Goal: Transaction & Acquisition: Purchase product/service

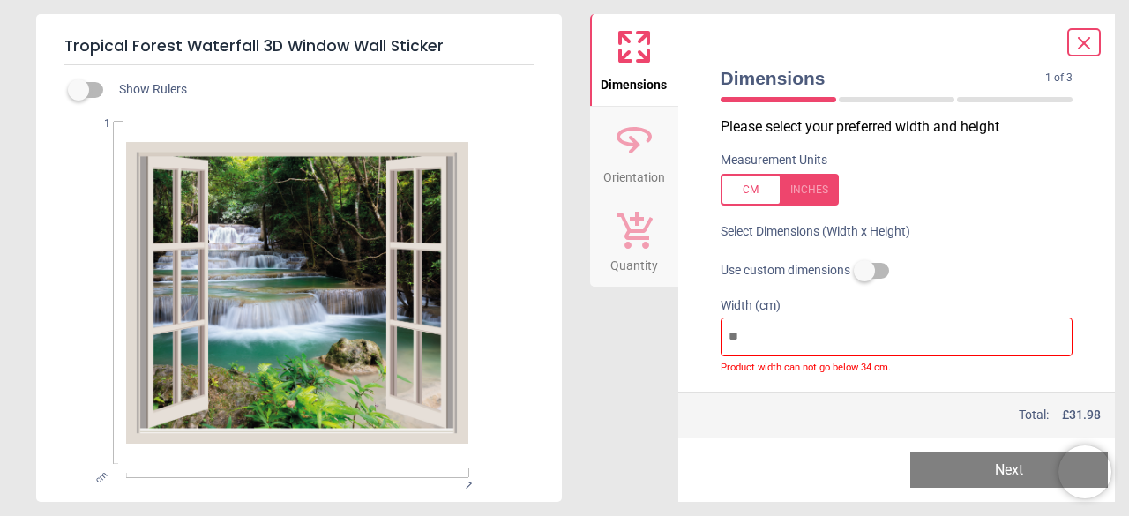
scroll to position [107, 0]
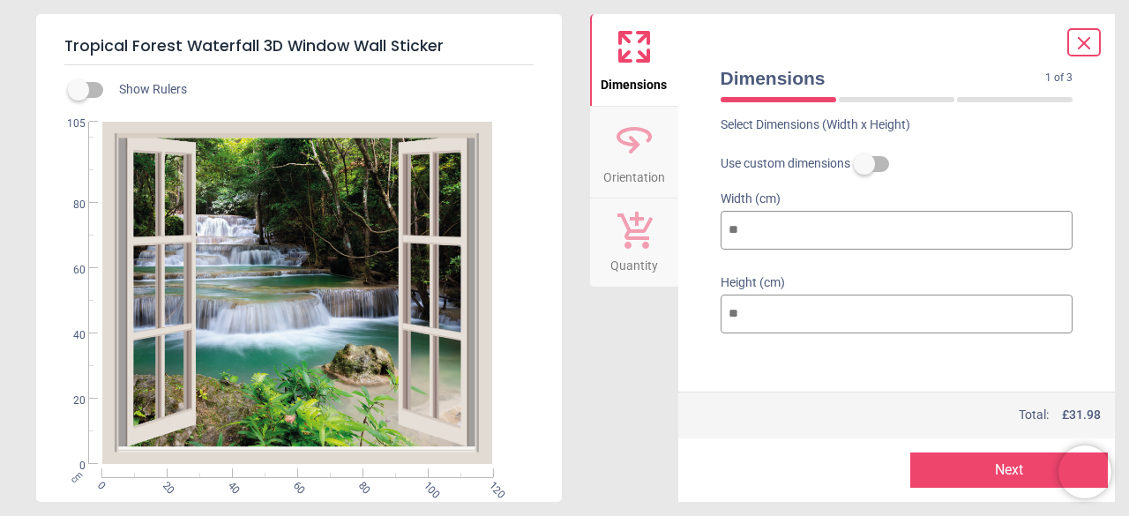
click at [865, 430] on div "Price : Total: £ 31.98" at bounding box center [896, 415] width 437 height 47
click at [779, 234] on input "***" at bounding box center [897, 230] width 353 height 39
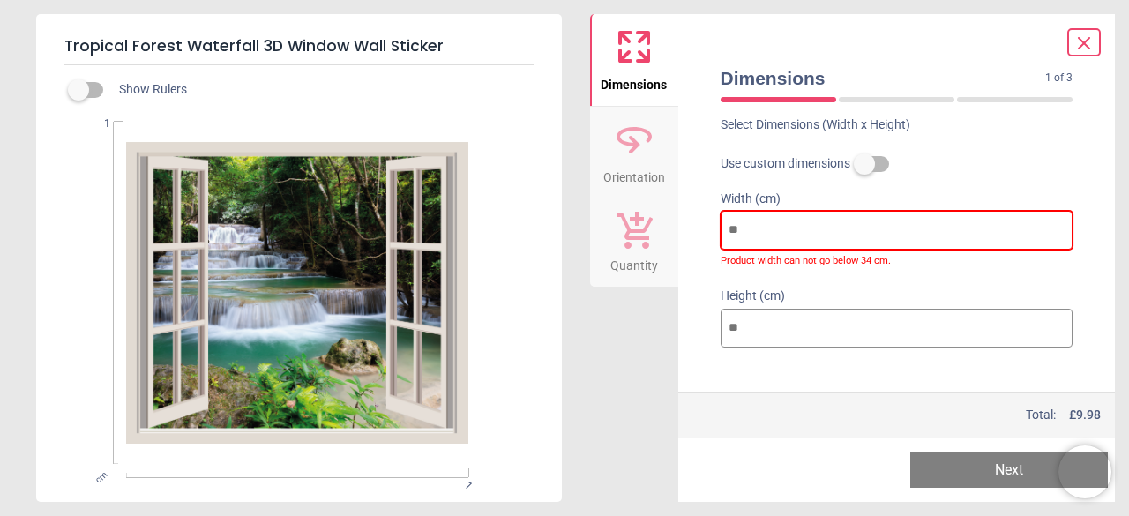
click at [779, 234] on input "*" at bounding box center [897, 230] width 353 height 39
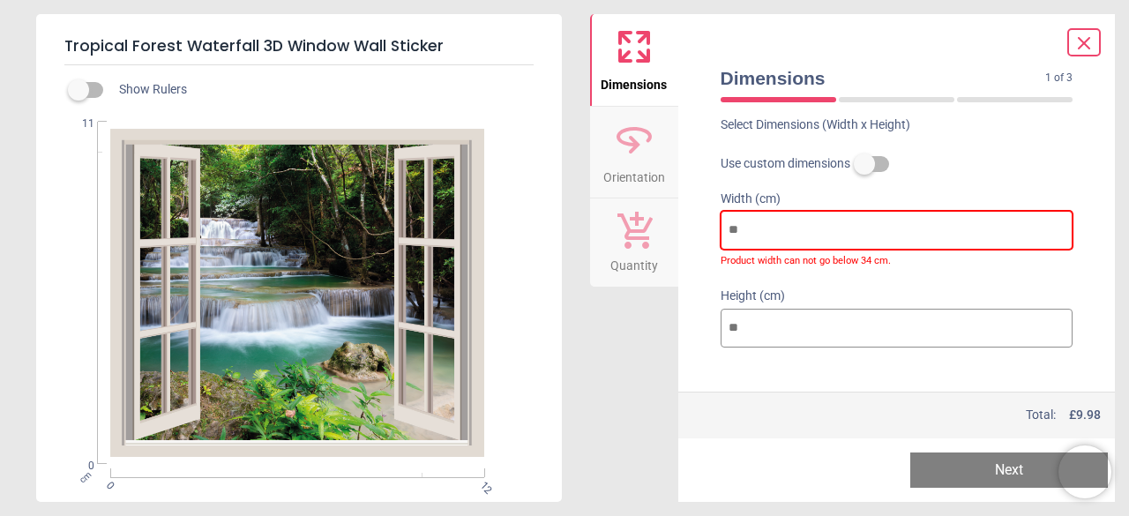
type input "***"
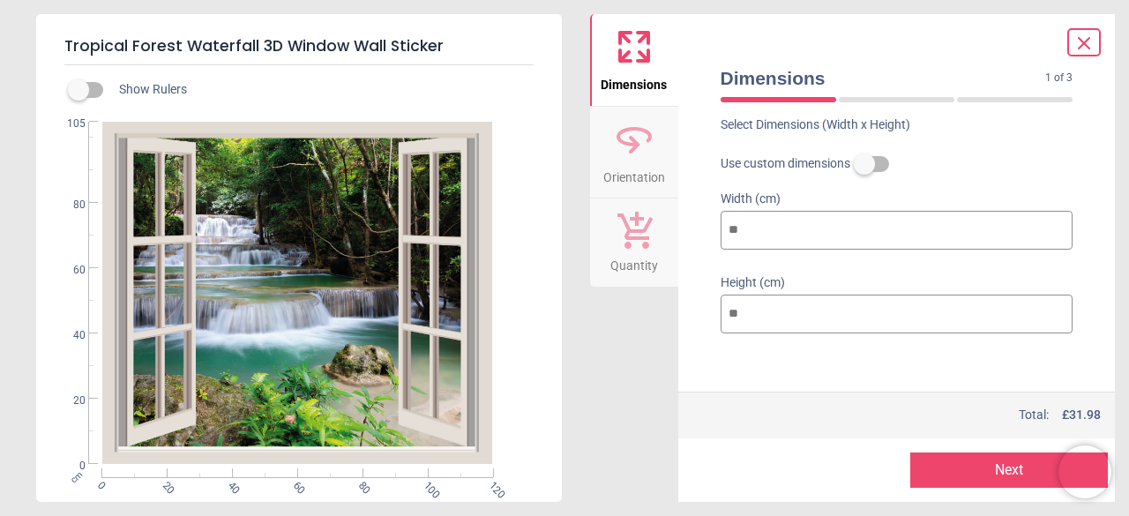
click at [1022, 474] on button "Next" at bounding box center [1009, 469] width 198 height 35
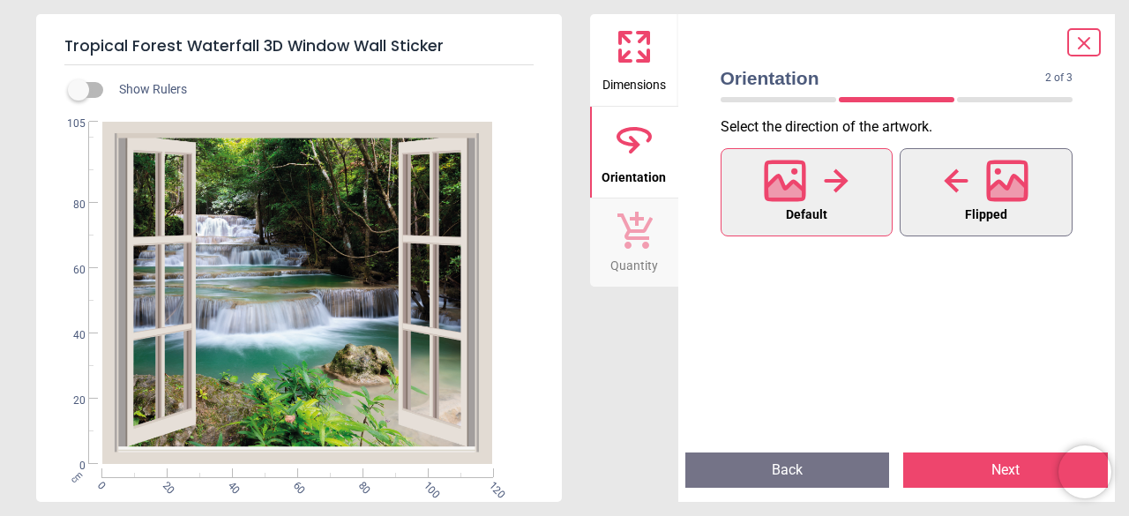
click at [968, 212] on span "Flipped" at bounding box center [986, 215] width 42 height 23
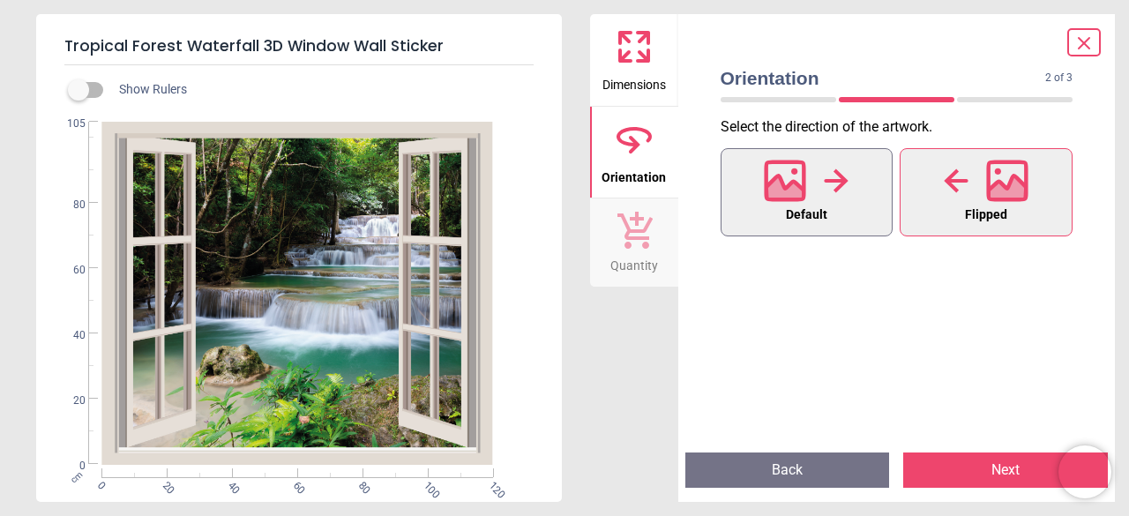
click at [820, 211] on span "Default" at bounding box center [806, 215] width 41 height 23
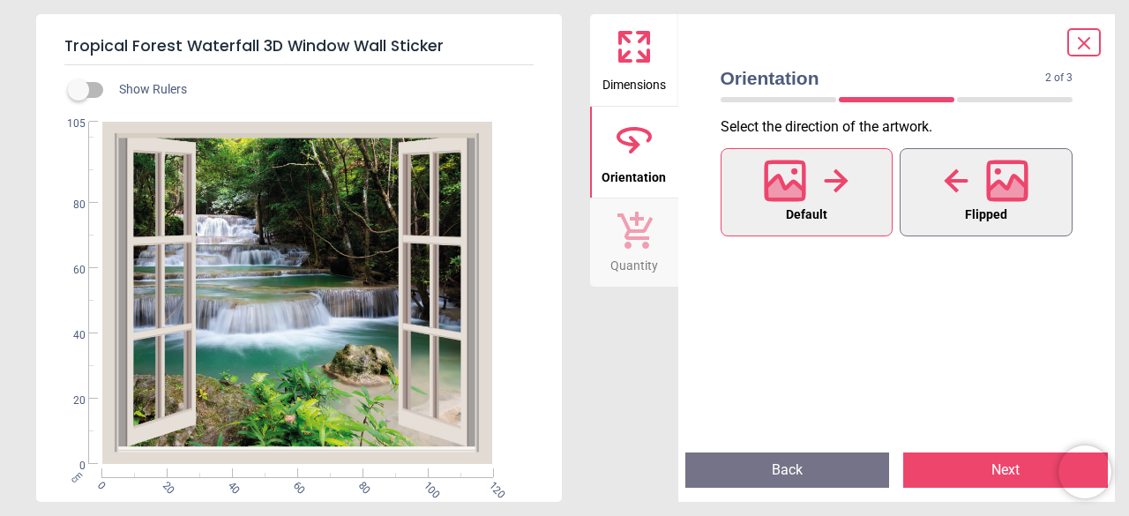
click at [963, 203] on div at bounding box center [986, 181] width 85 height 46
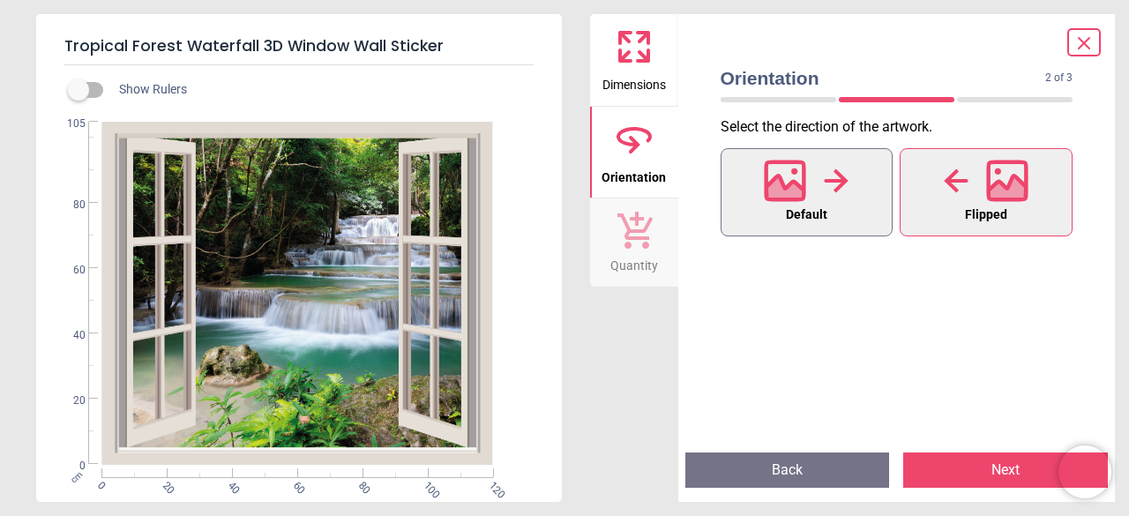
click at [833, 181] on icon at bounding box center [837, 180] width 24 height 24
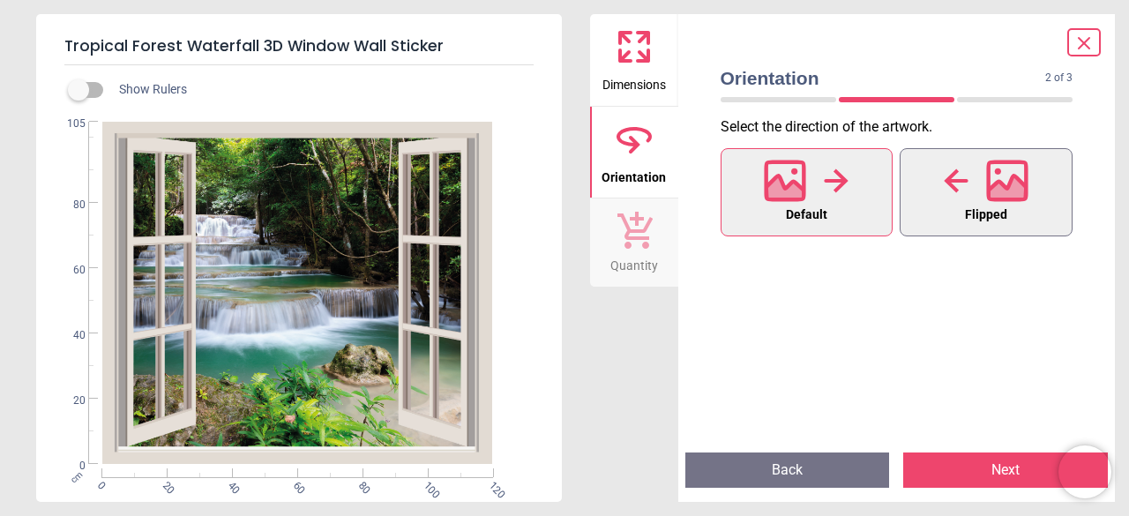
click at [947, 201] on div at bounding box center [986, 181] width 85 height 46
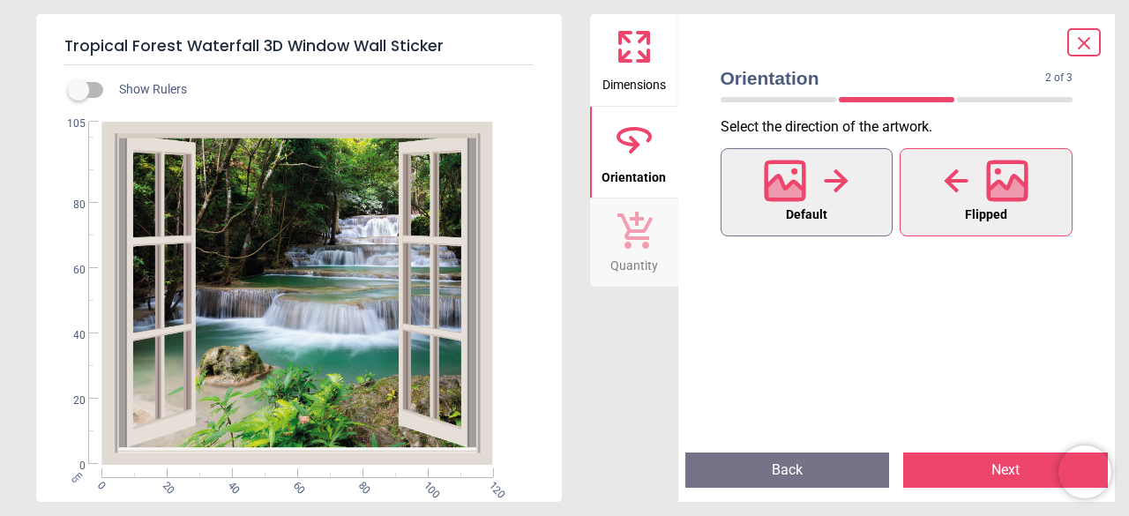
click at [791, 183] on icon at bounding box center [785, 191] width 38 height 31
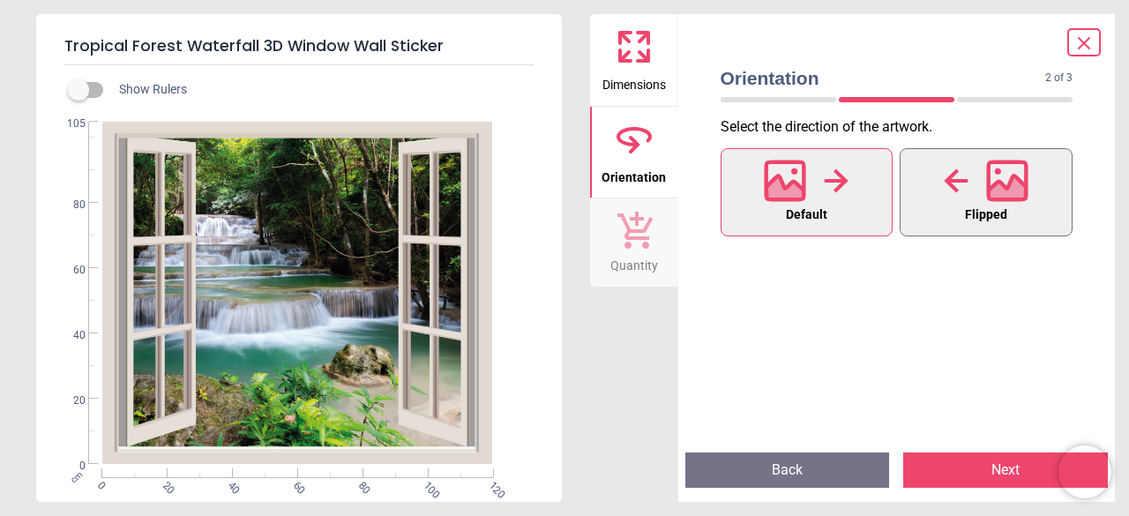
click at [1011, 182] on icon at bounding box center [1008, 191] width 38 height 31
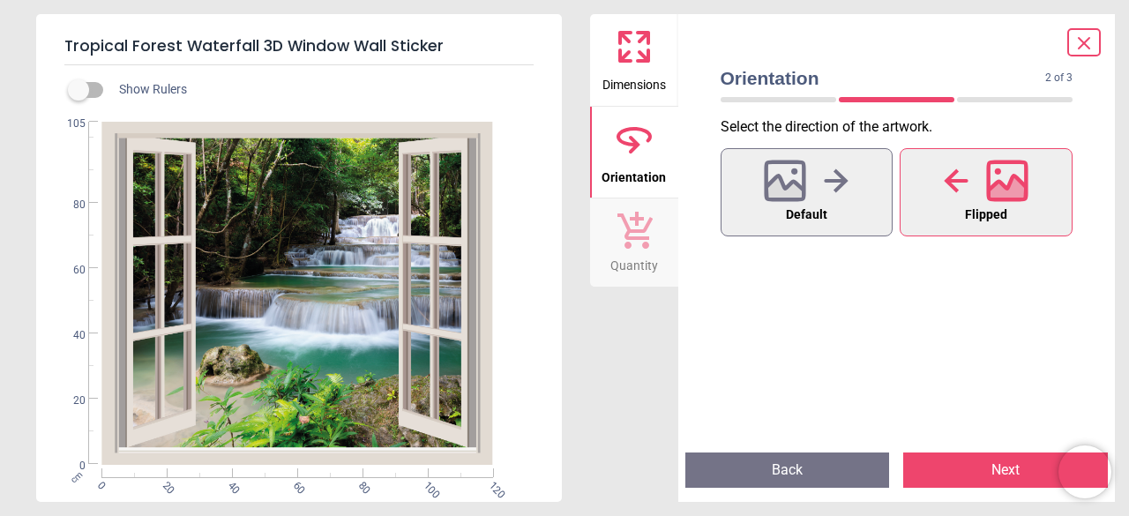
click at [998, 458] on button "Next" at bounding box center [1005, 469] width 205 height 35
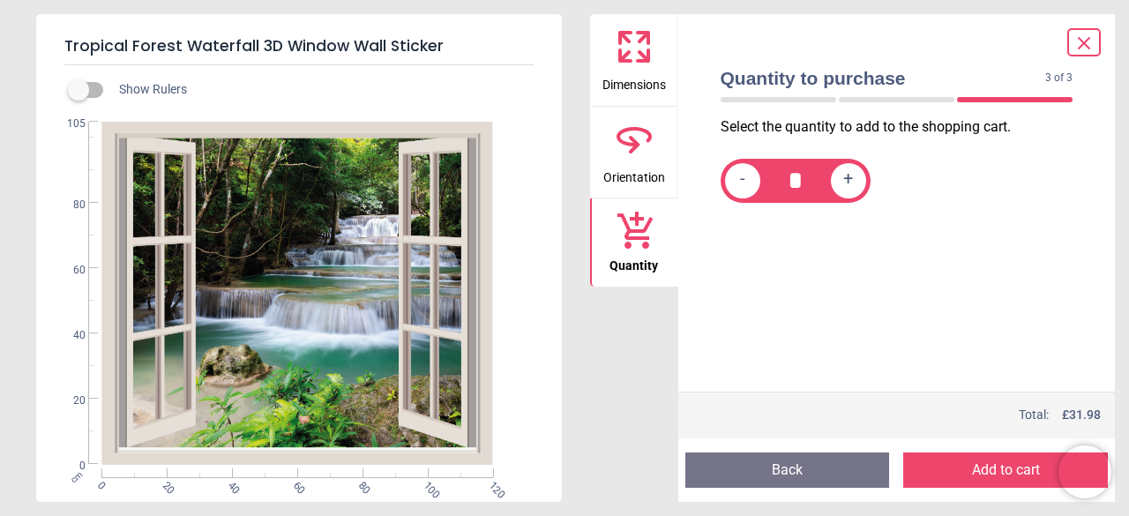
click at [998, 478] on button "Add to cart" at bounding box center [1005, 469] width 205 height 35
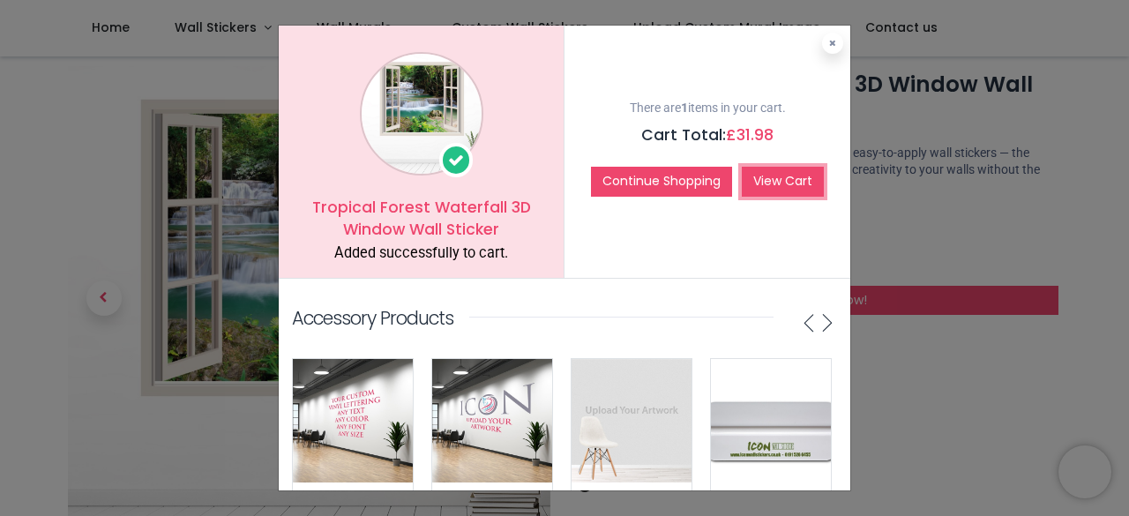
click at [766, 186] on link "View Cart" at bounding box center [783, 182] width 82 height 30
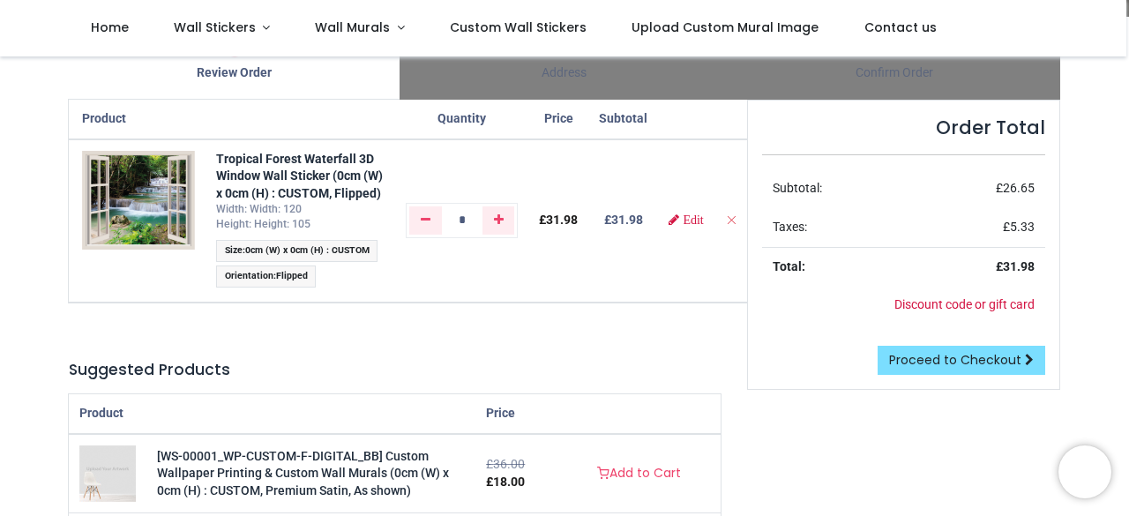
scroll to position [113, 0]
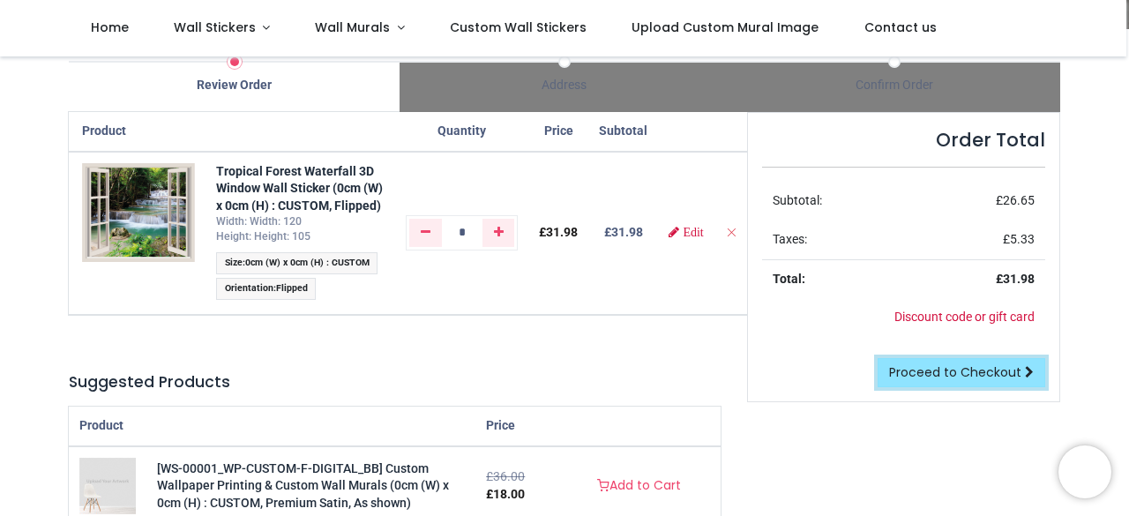
click at [1005, 377] on span "Proceed to Checkout" at bounding box center [955, 372] width 132 height 18
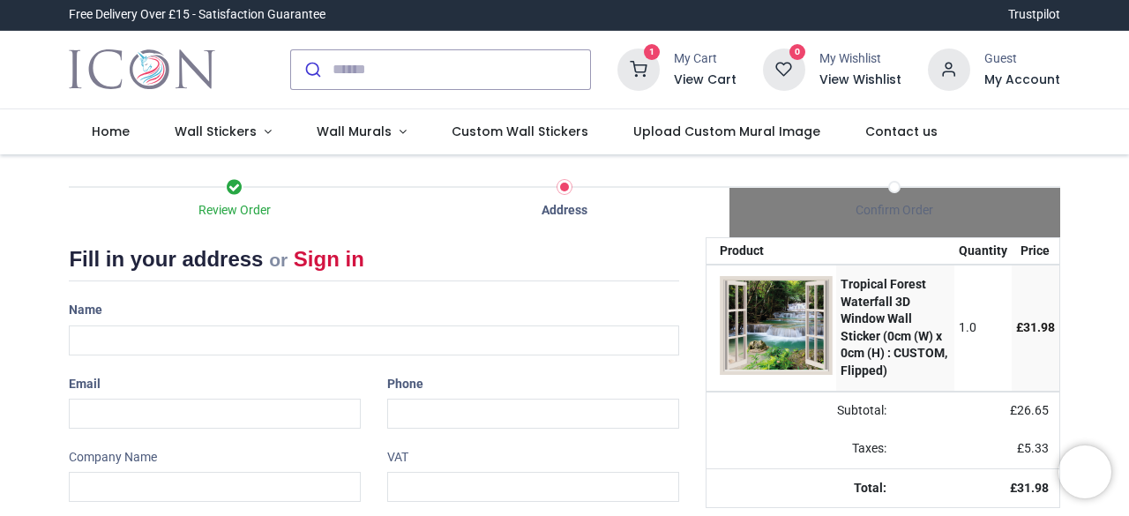
select select "***"
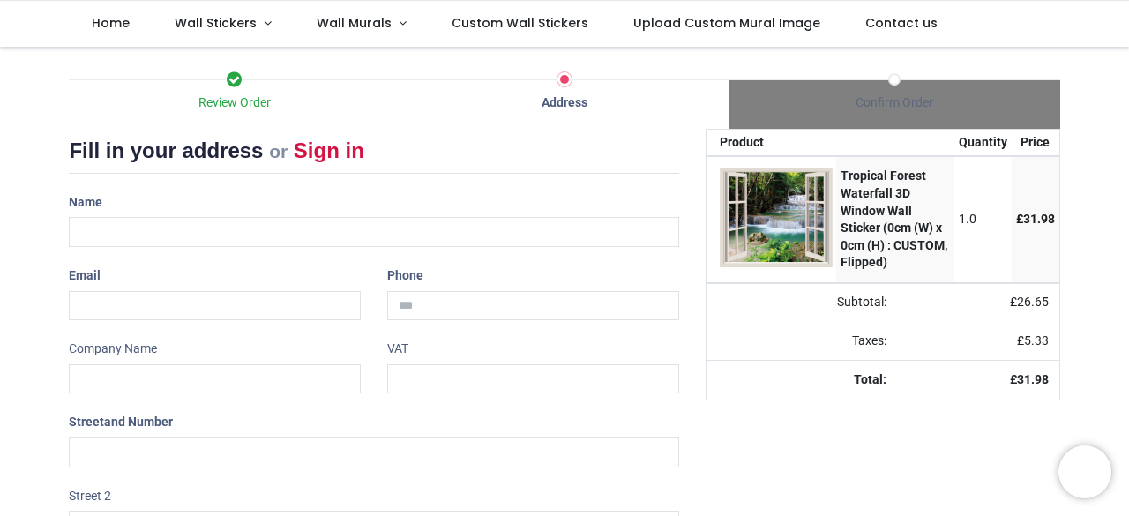
scroll to position [115, 0]
